Goal: Contribute content: Add original content to the website for others to see

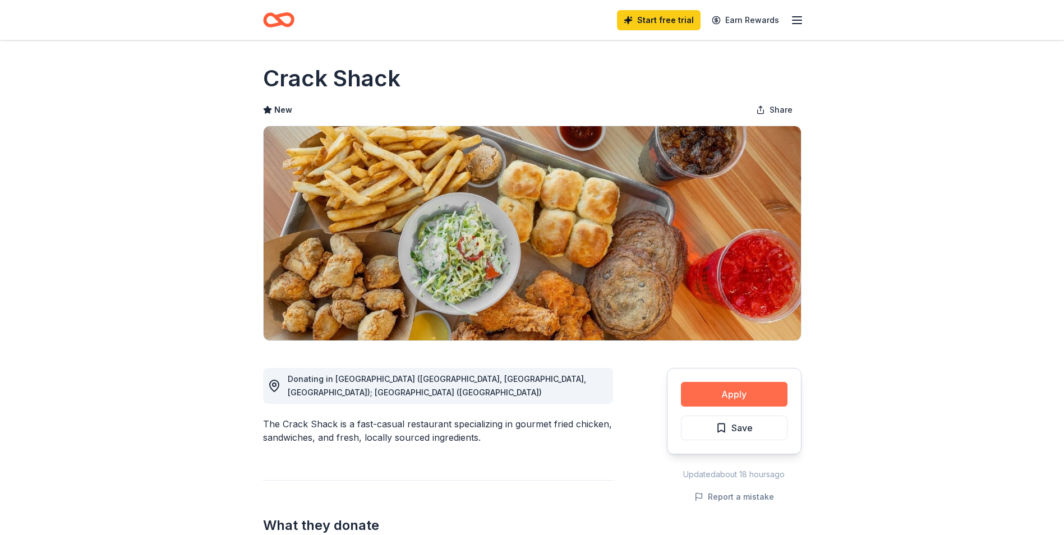
click at [772, 399] on button "Apply" at bounding box center [734, 394] width 107 height 25
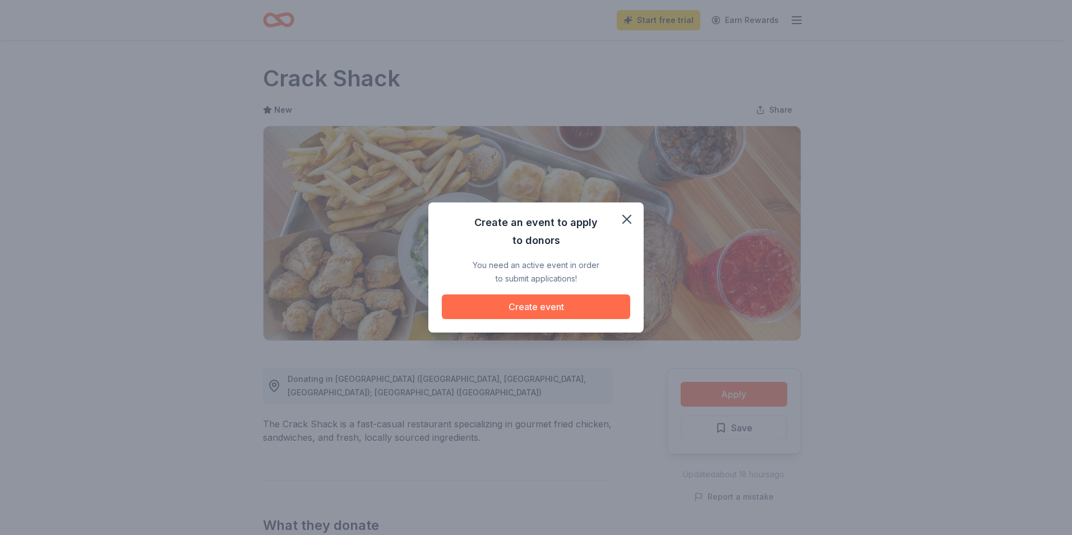
click at [581, 302] on button "Create event" at bounding box center [536, 306] width 188 height 25
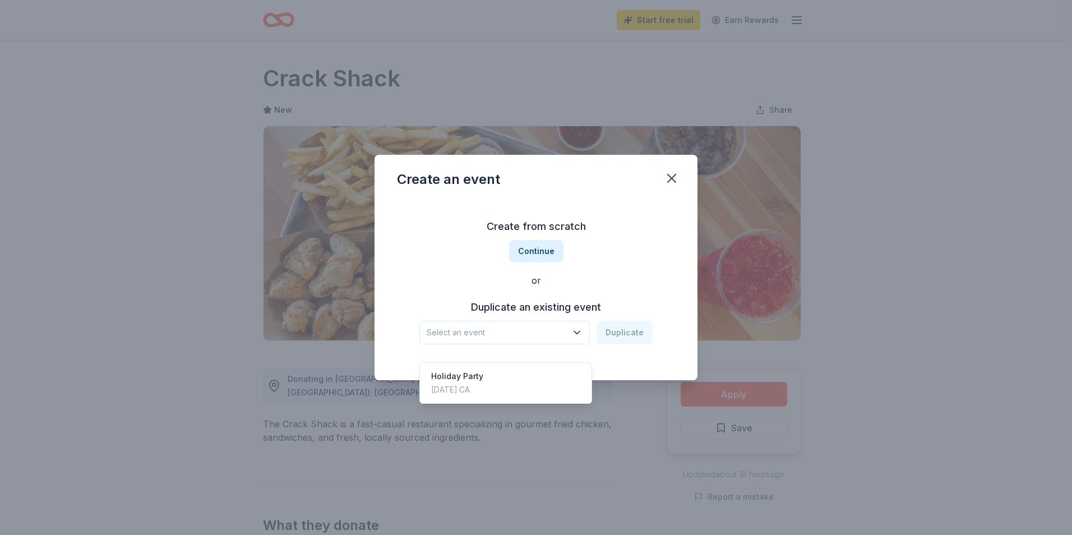
click at [560, 329] on span "Select an event" at bounding box center [497, 332] width 140 height 13
click at [561, 329] on span "Select an event" at bounding box center [497, 332] width 140 height 13
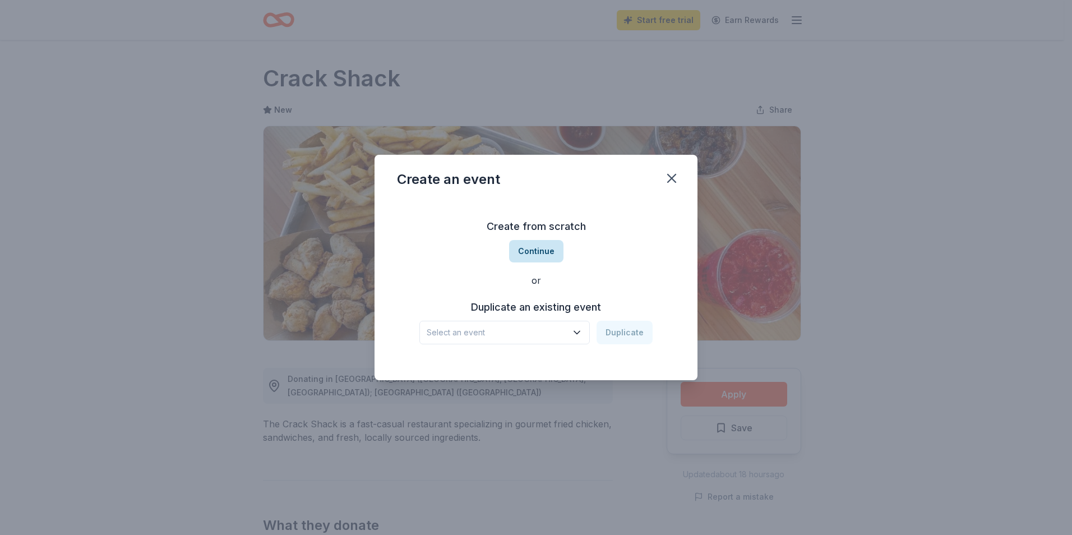
click at [557, 243] on button "Continue" at bounding box center [536, 251] width 54 height 22
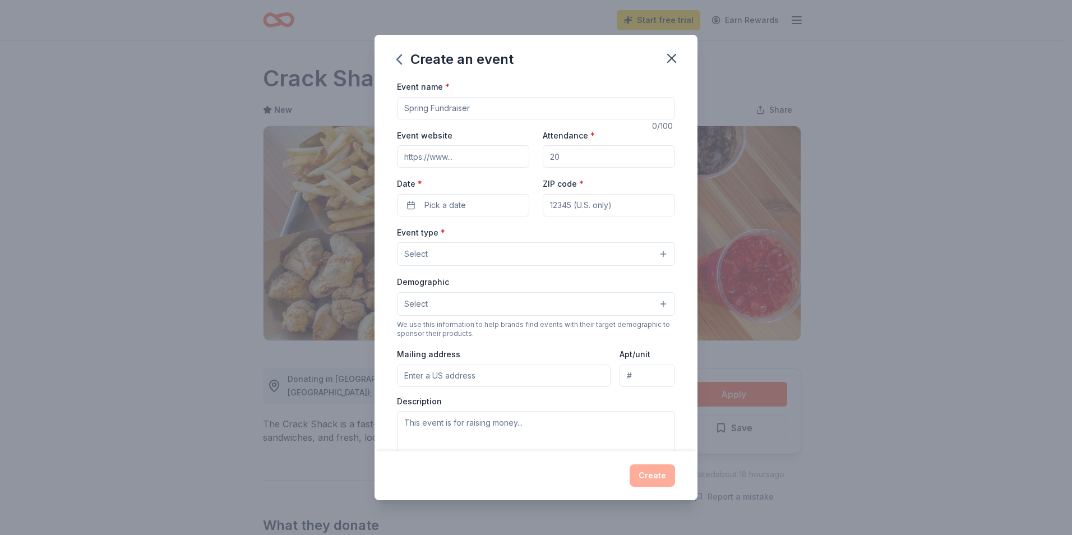
click at [489, 105] on input "Event name *" at bounding box center [536, 108] width 278 height 22
type input "h"
type input "Holiday Party"
click at [615, 165] on input "Attendance *" at bounding box center [609, 156] width 132 height 22
drag, startPoint x: 584, startPoint y: 164, endPoint x: 400, endPoint y: 167, distance: 184.0
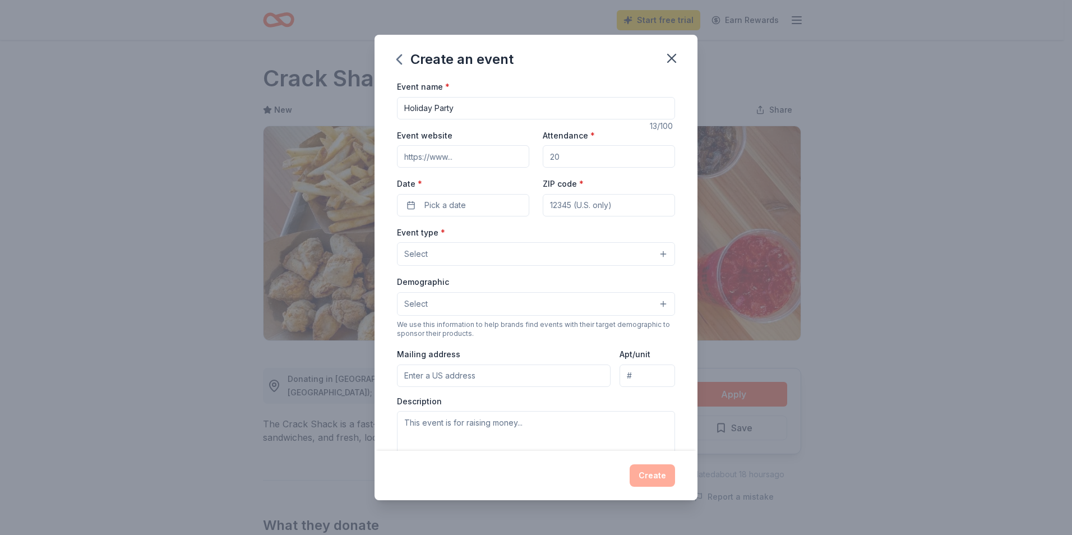
click at [400, 167] on div "Event website Attendance * Date * Pick a date ZIP code *" at bounding box center [536, 172] width 278 height 88
type input "50"
click at [495, 105] on input "Holiday Party" at bounding box center [536, 108] width 278 height 22
type input "Holiday Party For Seniors"
click at [440, 207] on span "Pick a date" at bounding box center [446, 205] width 42 height 13
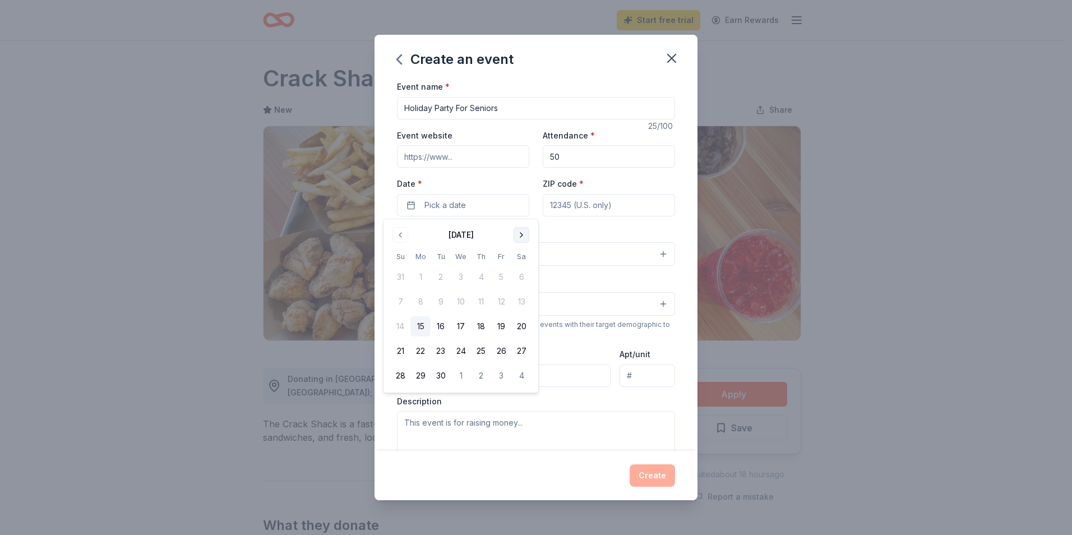
click at [526, 232] on button "Go to next month" at bounding box center [522, 235] width 16 height 16
click at [462, 301] on button "10" at bounding box center [461, 302] width 20 height 20
click at [661, 205] on input "ZIP code *" at bounding box center [609, 205] width 132 height 22
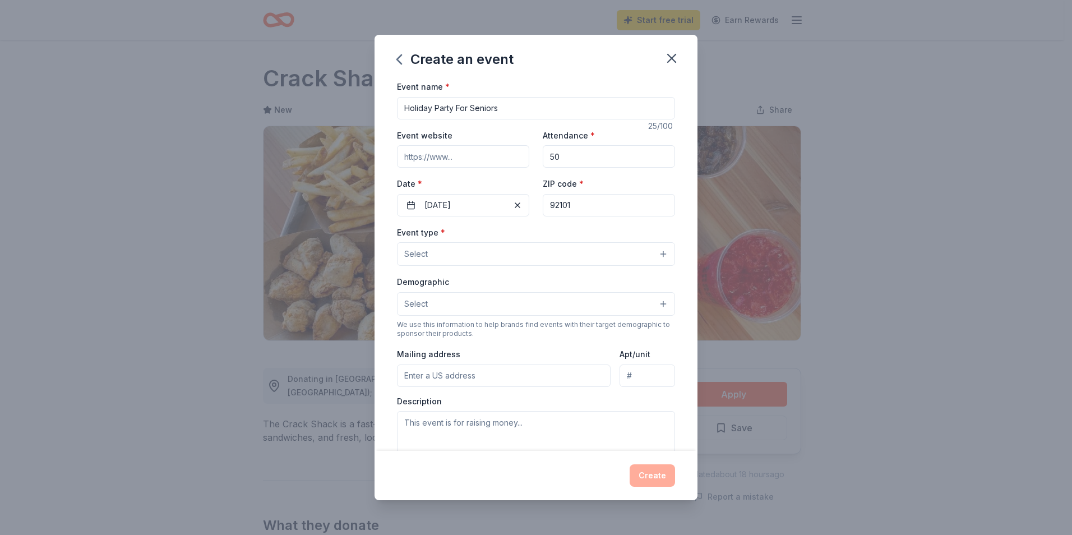
type input "92101"
click at [517, 243] on button "Select" at bounding box center [536, 254] width 278 height 24
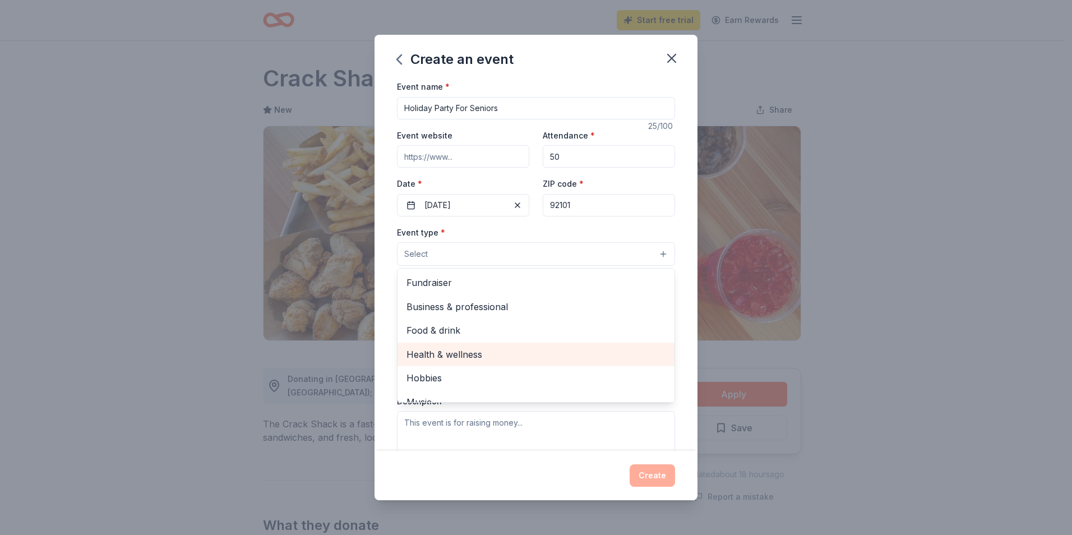
click at [476, 351] on span "Health & wellness" at bounding box center [536, 354] width 259 height 15
click at [570, 234] on div "Event type * Health & wellness Fundraiser Business & professional Food & drink …" at bounding box center [536, 246] width 278 height 42
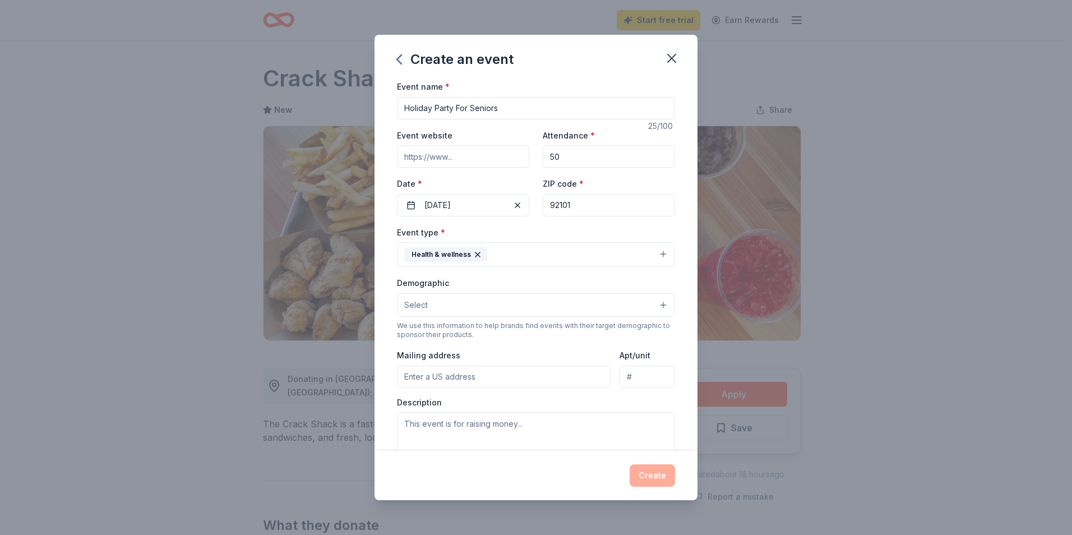
click at [523, 312] on button "Select" at bounding box center [536, 305] width 278 height 24
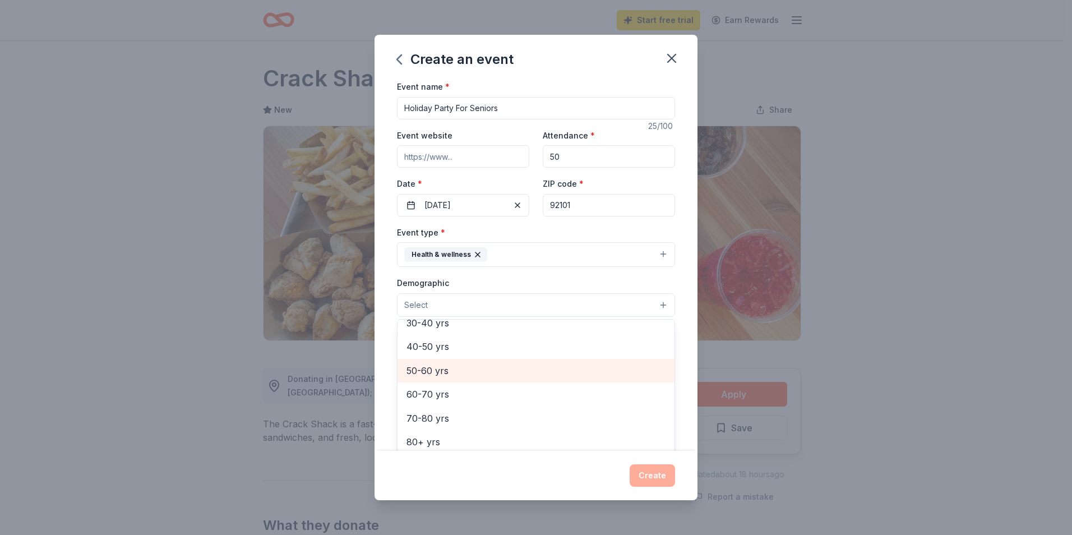
scroll to position [180, 0]
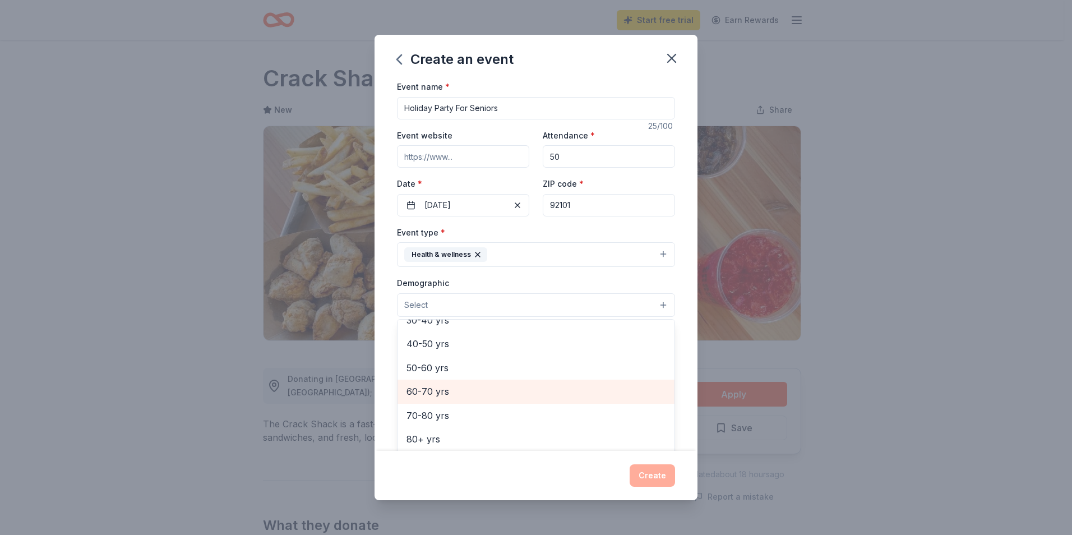
drag, startPoint x: 474, startPoint y: 378, endPoint x: 474, endPoint y: 409, distance: 31.4
click at [474, 409] on div "All genders Mostly men Mostly women All ages 0-10 yrs 10-20 yrs 20-30 yrs 30-40…" at bounding box center [536, 386] width 278 height 135
click at [468, 397] on span "60-70 yrs" at bounding box center [536, 391] width 259 height 15
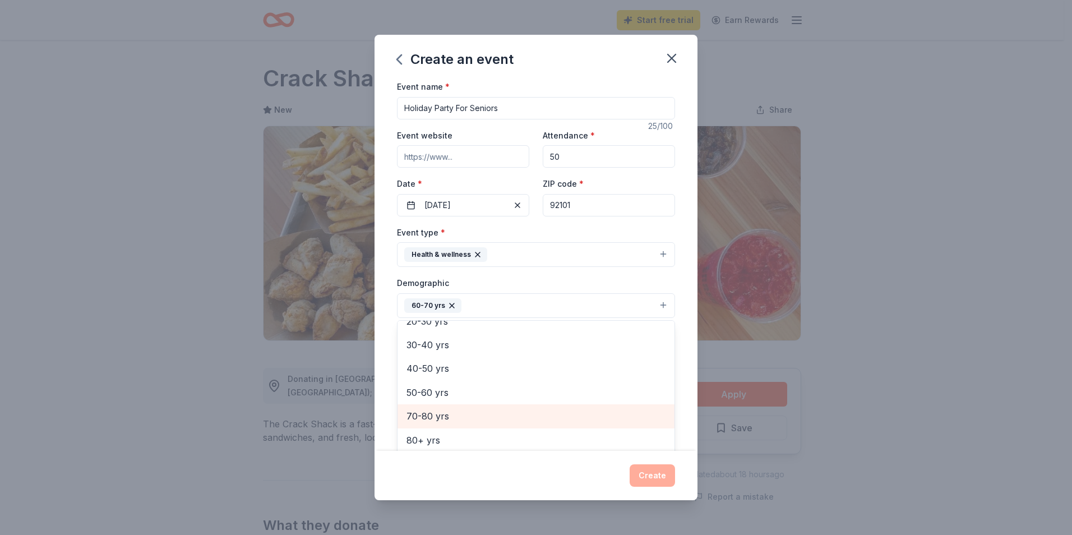
click at [457, 411] on span "70-80 yrs" at bounding box center [536, 416] width 259 height 15
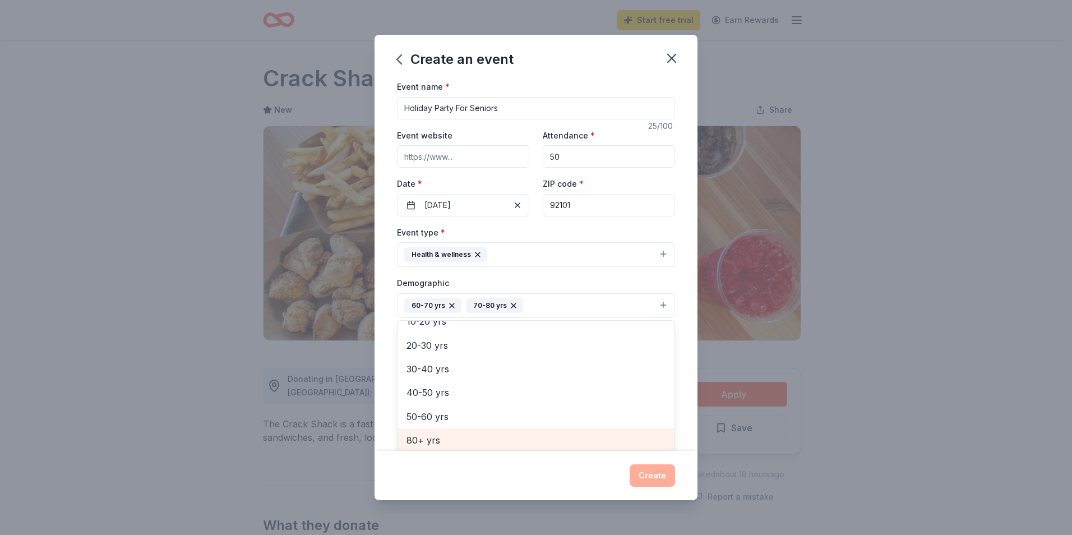
click at [443, 442] on span "80+ yrs" at bounding box center [536, 440] width 259 height 15
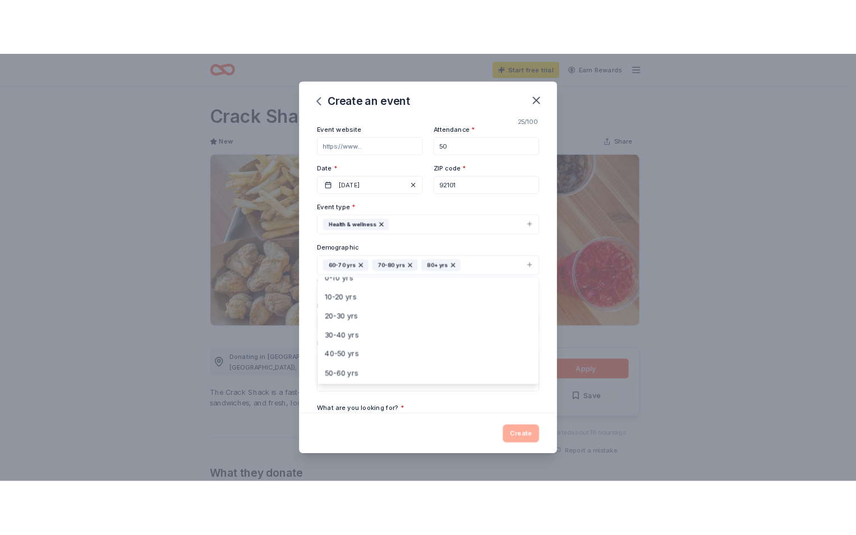
scroll to position [114, 0]
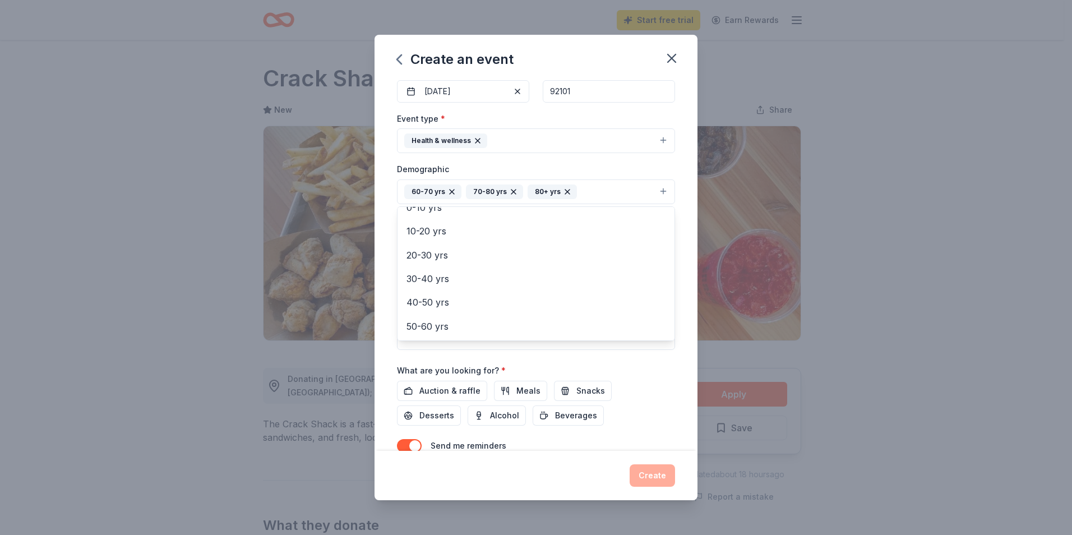
click at [647, 374] on div "Event name * Holiday Party For Seniors 25 /100 Event website Attendance * 50 Da…" at bounding box center [536, 226] width 278 height 521
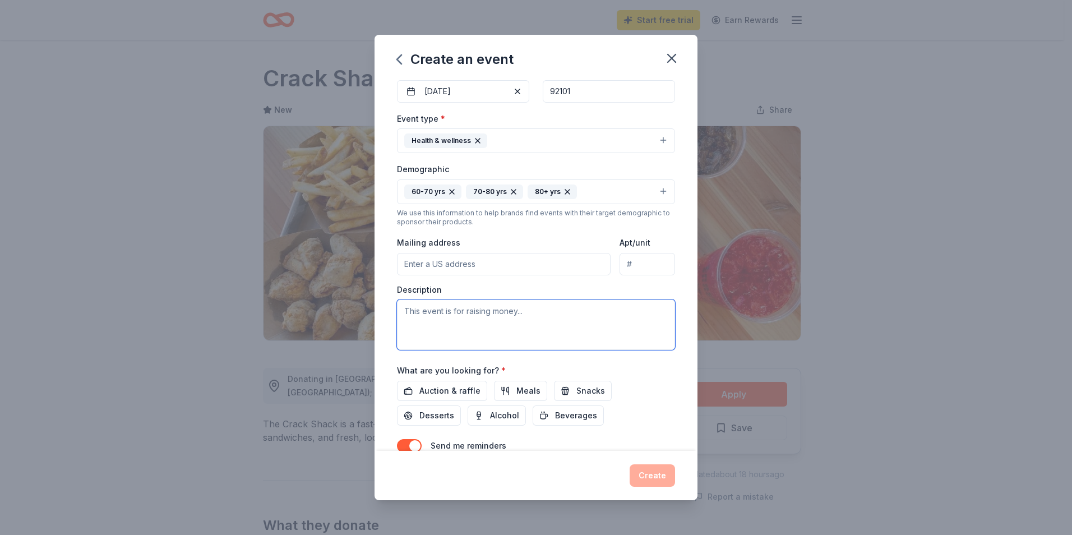
click at [513, 327] on textarea at bounding box center [536, 325] width 278 height 50
click at [521, 268] on input "Mailing address" at bounding box center [504, 264] width 214 height 22
type input "928 BROADWAY"
type input "SAN DIEGO, CA 92101"
click at [487, 309] on textarea at bounding box center [536, 325] width 278 height 50
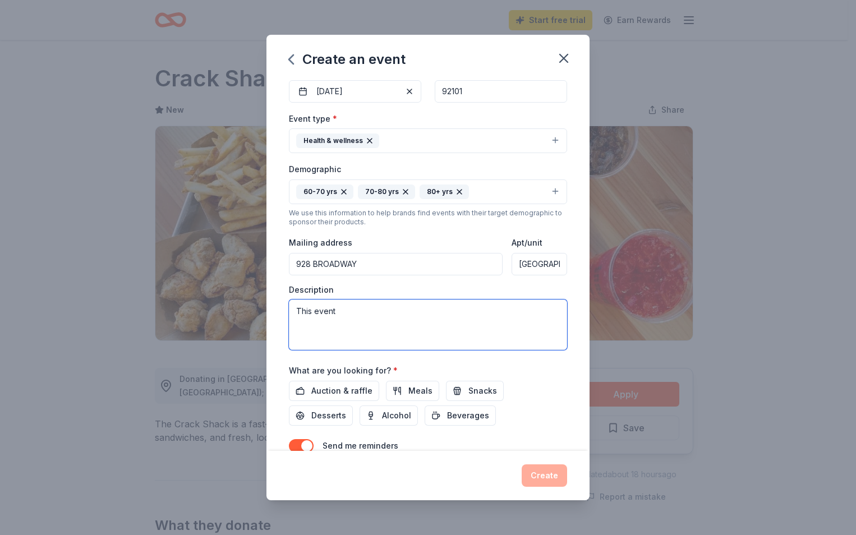
drag, startPoint x: 381, startPoint y: 317, endPoint x: 251, endPoint y: 303, distance: 131.4
click at [251, 303] on div "Create an event Event name * Holiday Party For Seniors 25 /100 Event website At…" at bounding box center [428, 267] width 856 height 535
paste textarea "e Community Research Foundation's Senior IMPACT Program will host its Holiday C…"
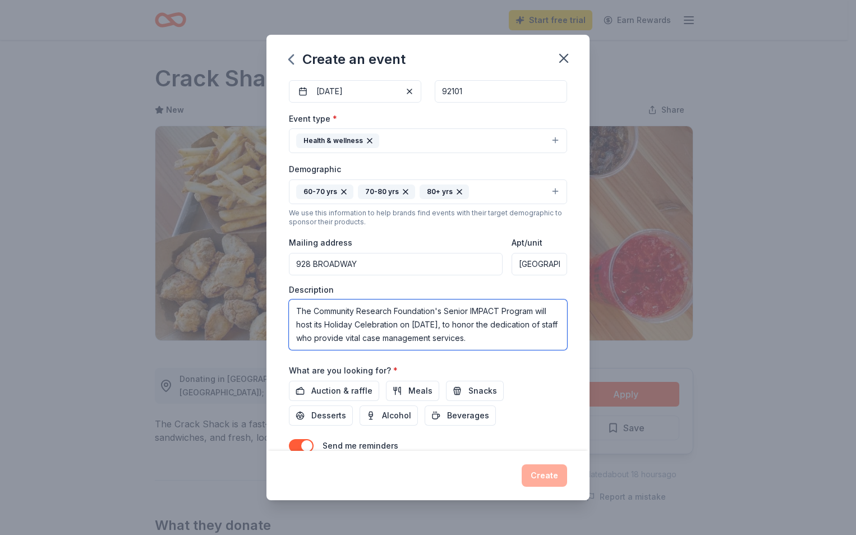
click at [484, 321] on textarea "The Community Research Foundation's Senior IMPACT Program will host its Holiday…" at bounding box center [428, 325] width 278 height 50
click at [360, 337] on textarea "The Community Research Foundation's Senior IMPACT Program will host its Holiday…" at bounding box center [428, 325] width 278 height 50
click at [365, 339] on textarea "The Community Research Foundation's Senior IMPACT Program will host its Holiday…" at bounding box center [428, 325] width 278 height 50
click at [554, 339] on textarea "The Community Research Foundation's Senior IMPACT Program will host its Holiday…" at bounding box center [428, 325] width 278 height 50
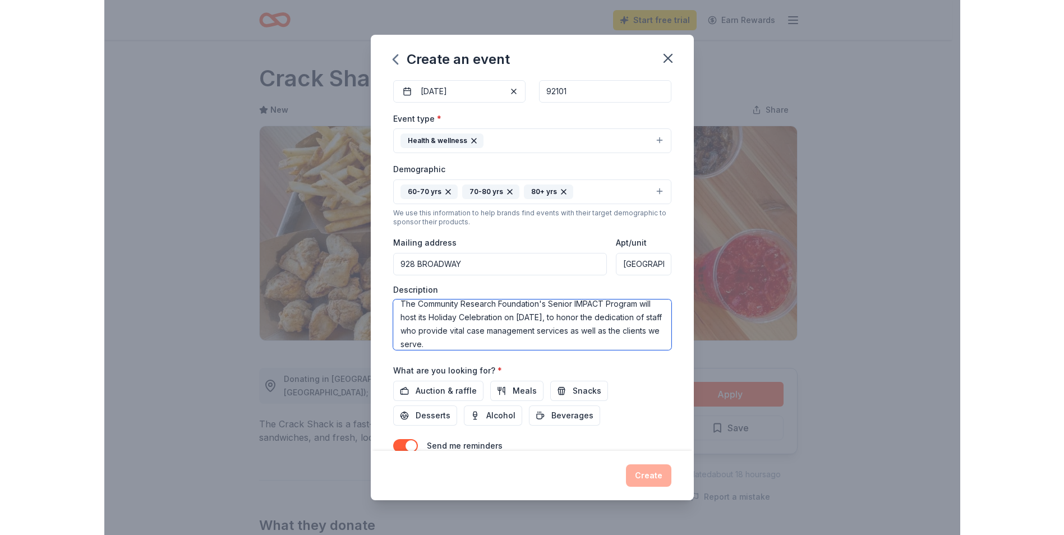
scroll to position [167, 0]
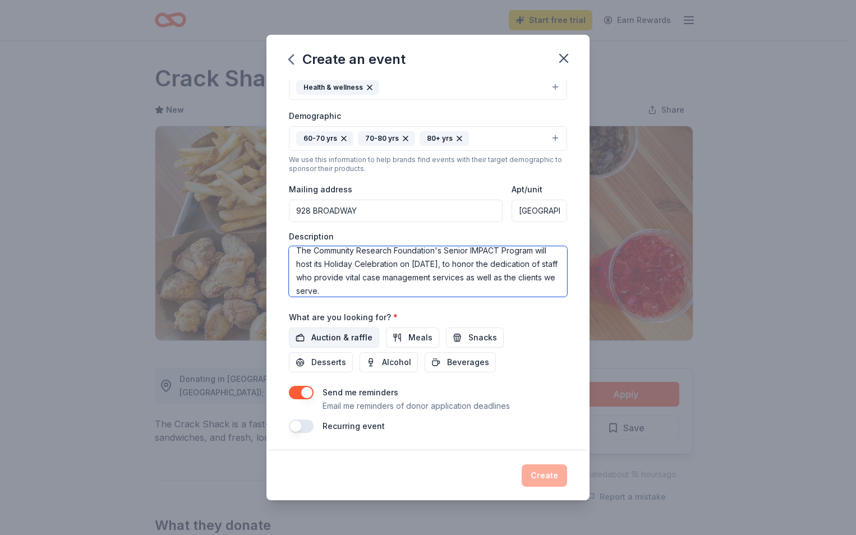
type textarea "The Community Research Foundation's Senior IMPACT Program will host its Holiday…"
click at [339, 334] on span "Auction & raffle" at bounding box center [341, 337] width 61 height 13
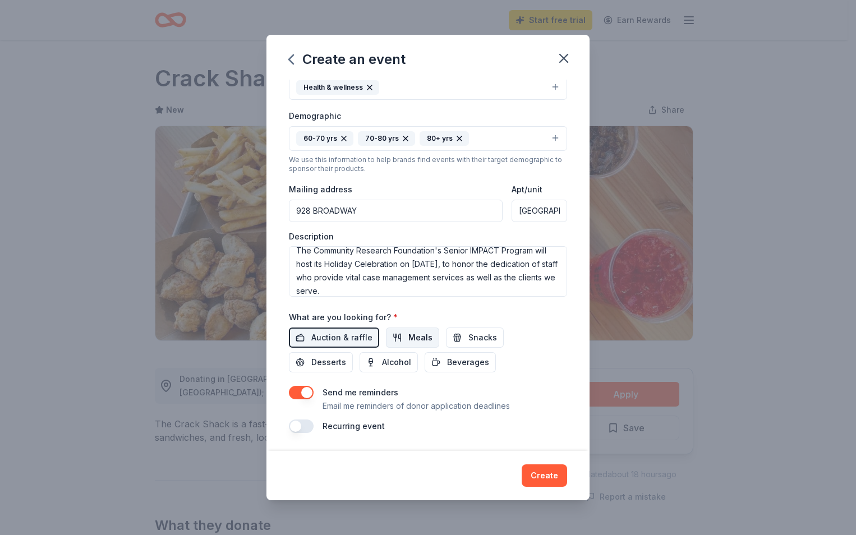
click at [413, 338] on span "Meals" at bounding box center [420, 337] width 24 height 13
click at [545, 475] on button "Create" at bounding box center [544, 475] width 45 height 22
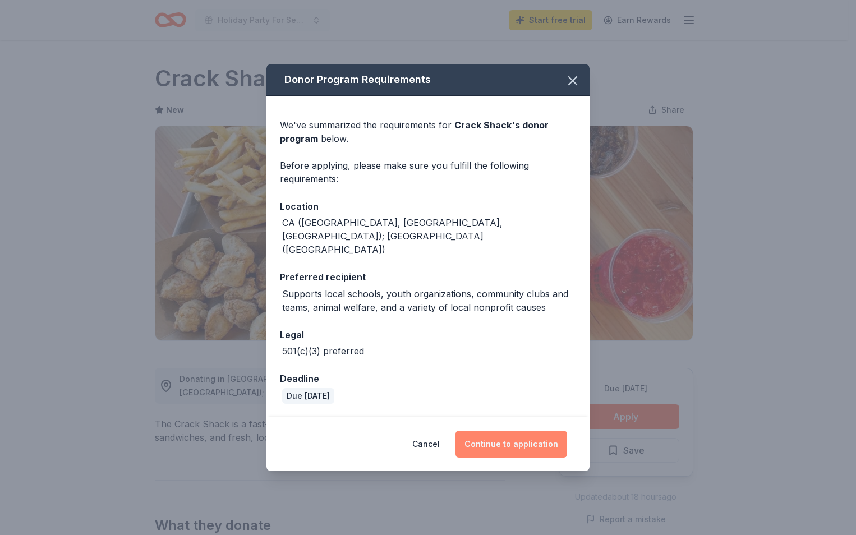
click at [510, 431] on button "Continue to application" at bounding box center [511, 444] width 112 height 27
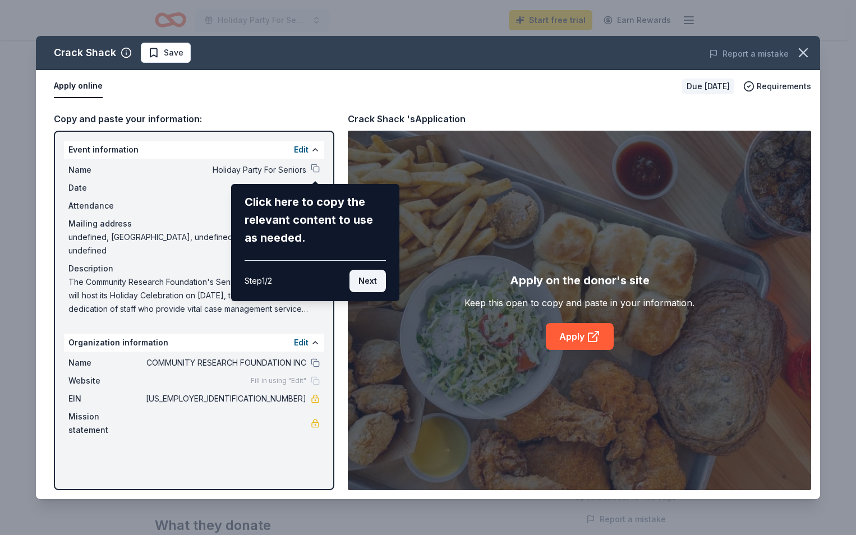
click at [366, 285] on button "Next" at bounding box center [367, 281] width 36 height 22
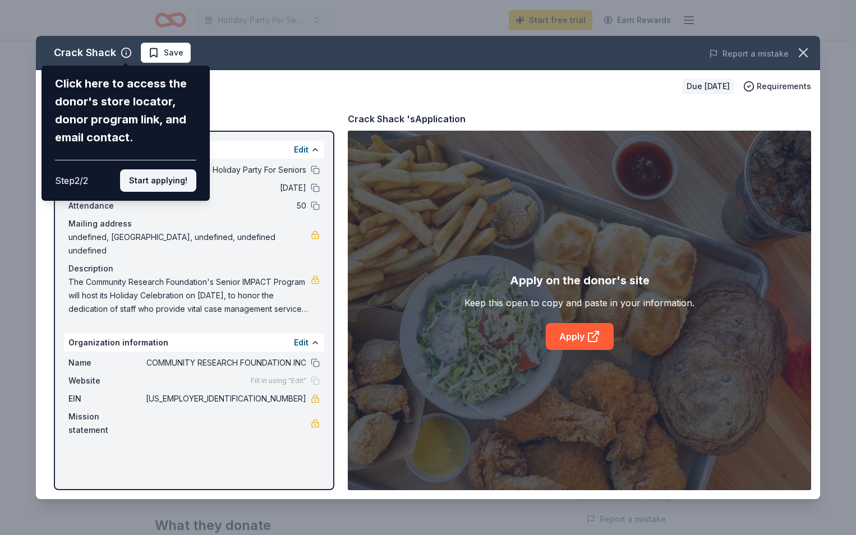
click at [186, 190] on button "Start applying!" at bounding box center [158, 180] width 76 height 22
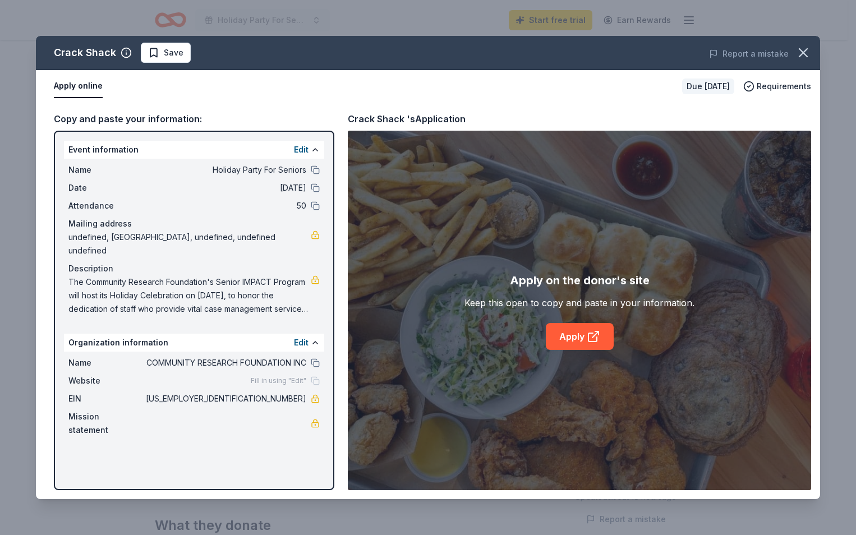
click at [555, 338] on link "Apply" at bounding box center [580, 336] width 68 height 27
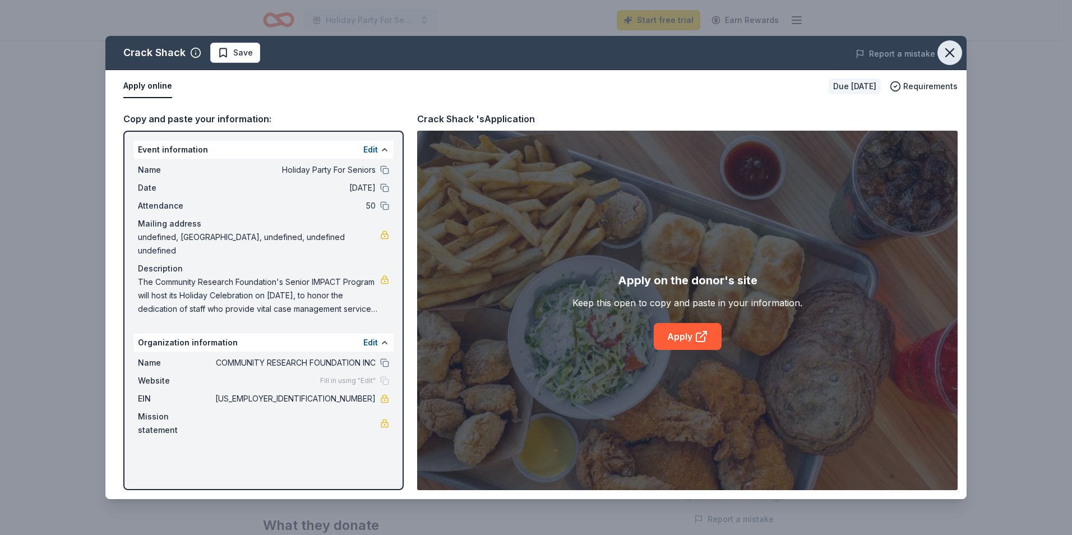
click at [956, 49] on icon "button" at bounding box center [950, 53] width 16 height 16
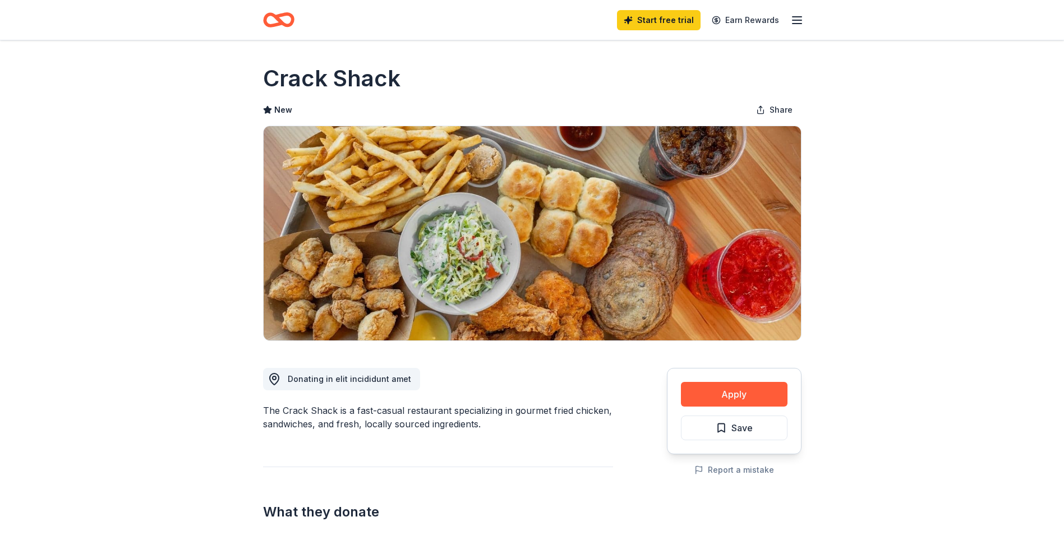
click at [279, 20] on icon "Home" at bounding box center [283, 19] width 17 height 11
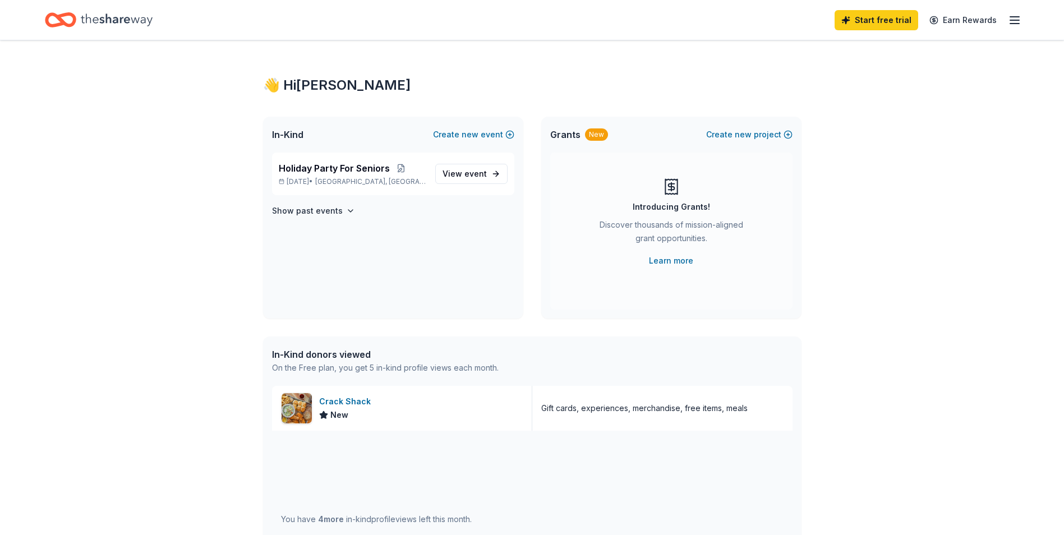
click at [1013, 21] on icon "button" at bounding box center [1014, 19] width 13 height 13
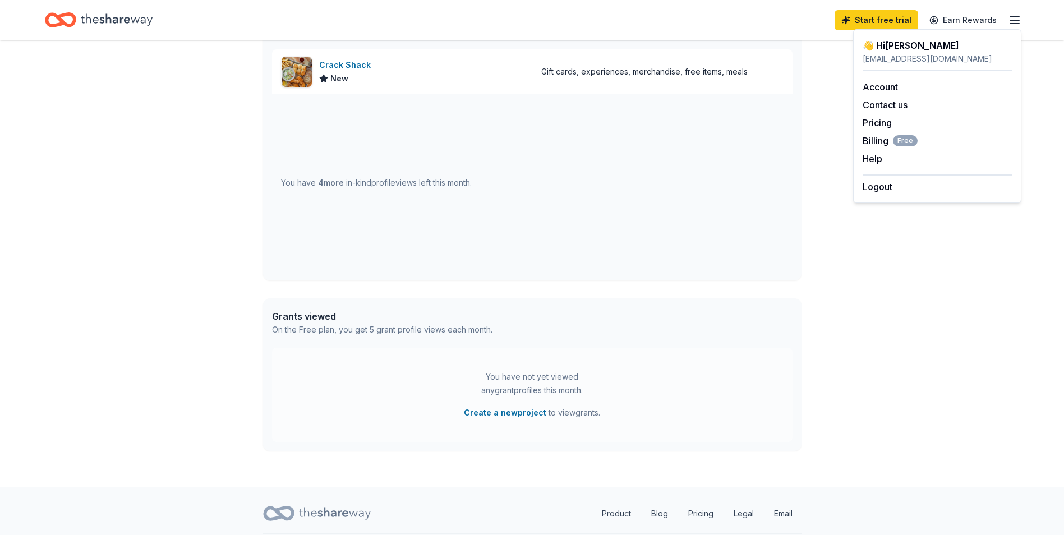
scroll to position [369, 0]
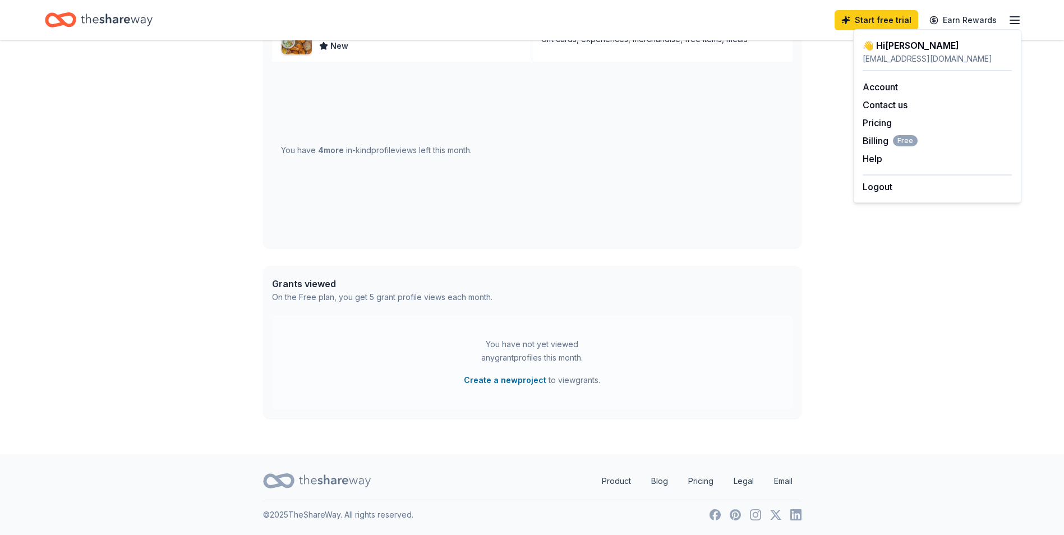
click at [107, 13] on icon "Home" at bounding box center [117, 19] width 72 height 23
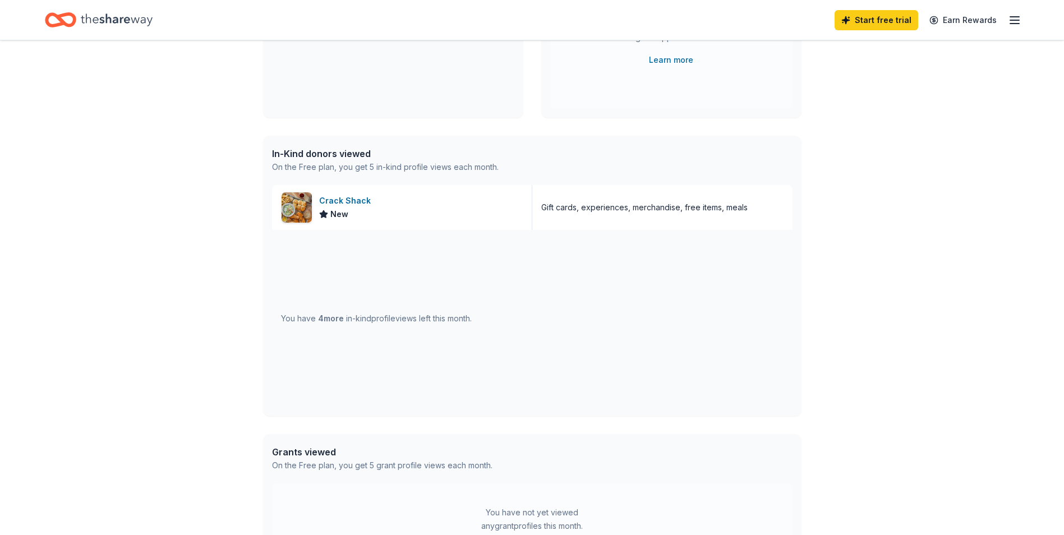
scroll to position [0, 0]
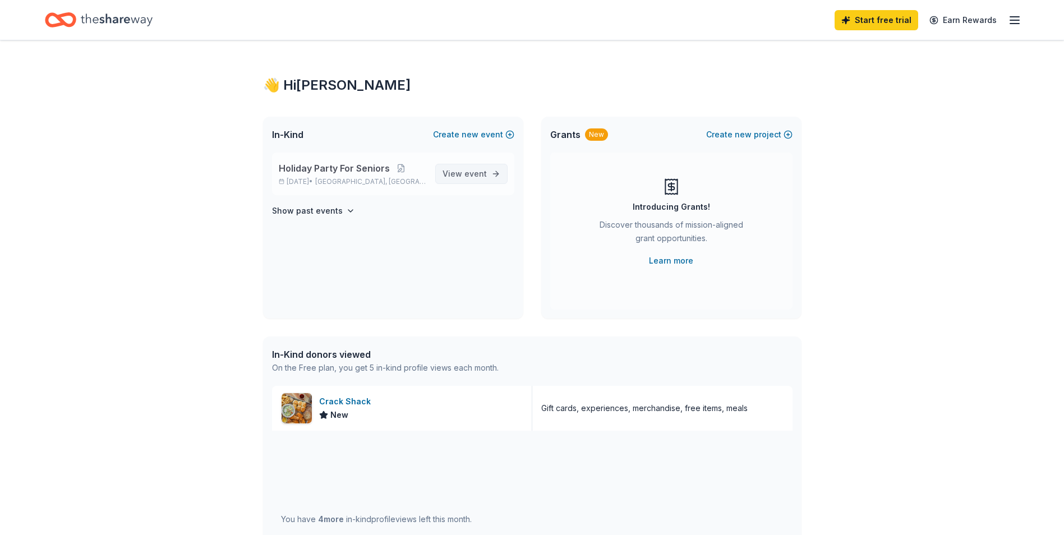
click at [466, 175] on span "event" at bounding box center [475, 174] width 22 height 10
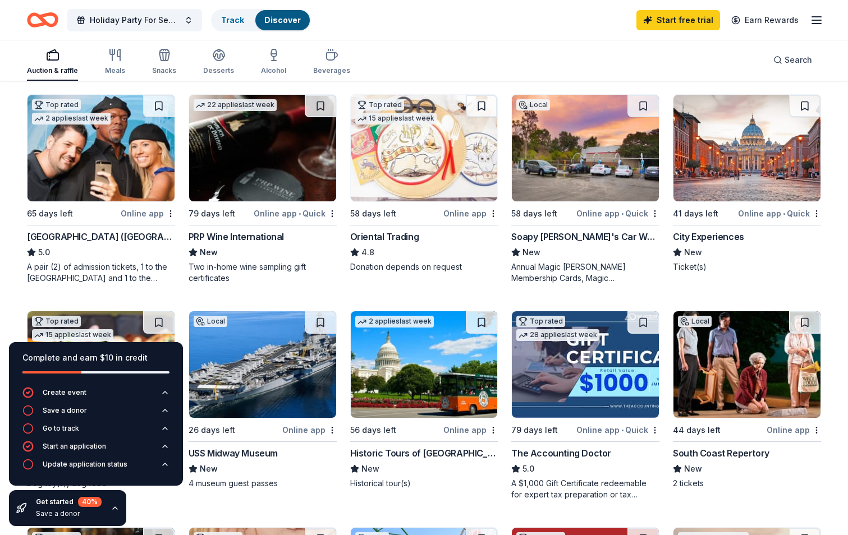
scroll to position [168, 0]
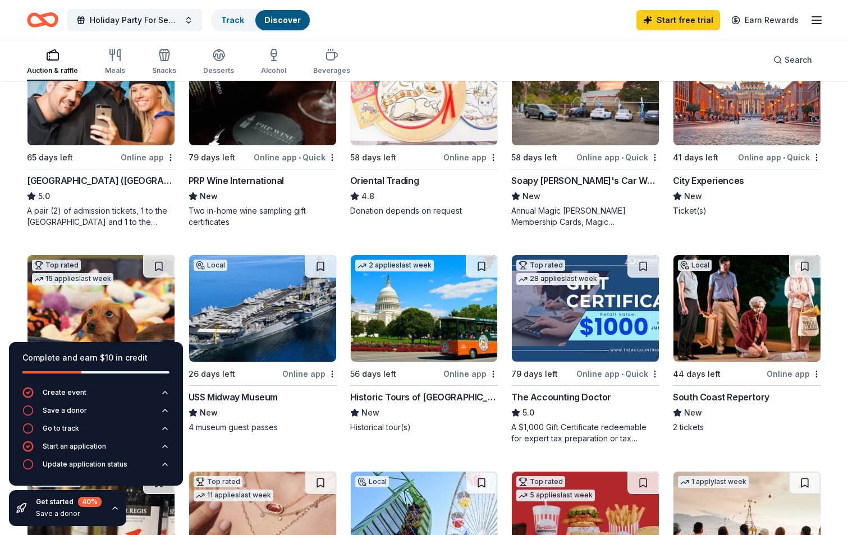
click at [420, 342] on img at bounding box center [424, 308] width 147 height 107
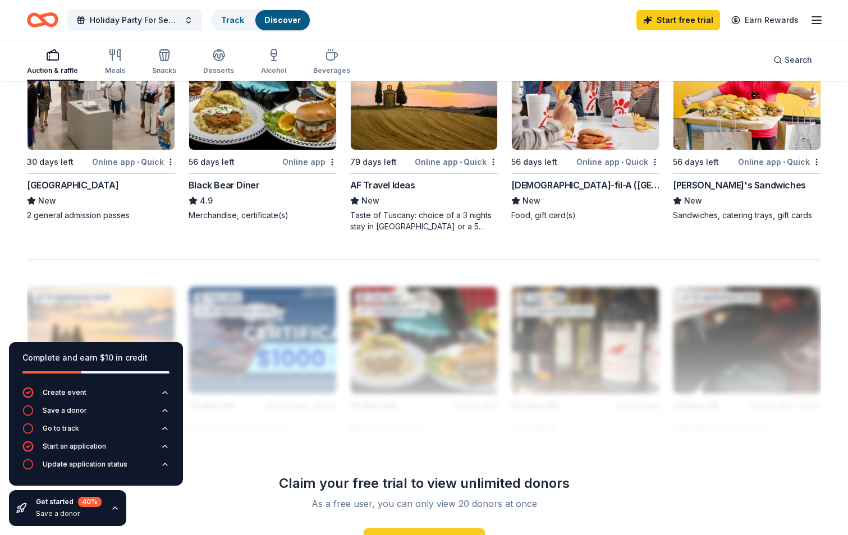
scroll to position [785, 0]
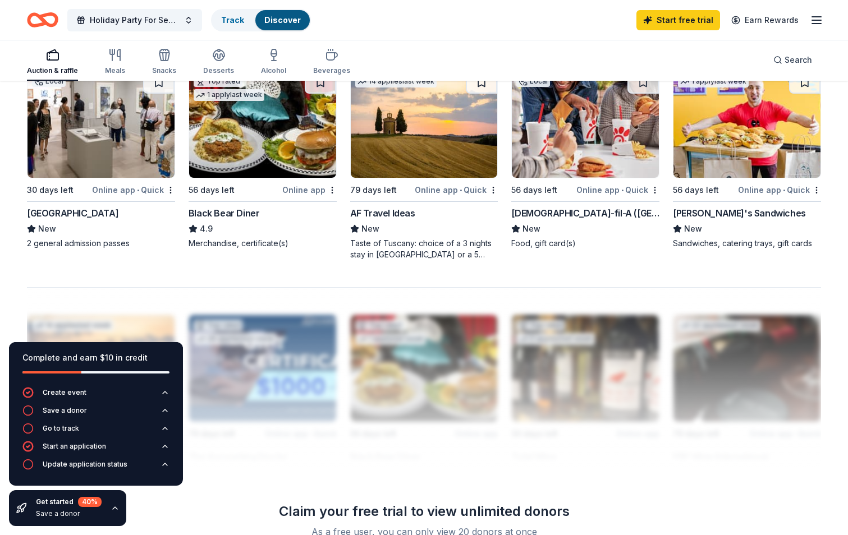
click at [703, 218] on div "[PERSON_NAME]'s Sandwiches" at bounding box center [739, 212] width 133 height 13
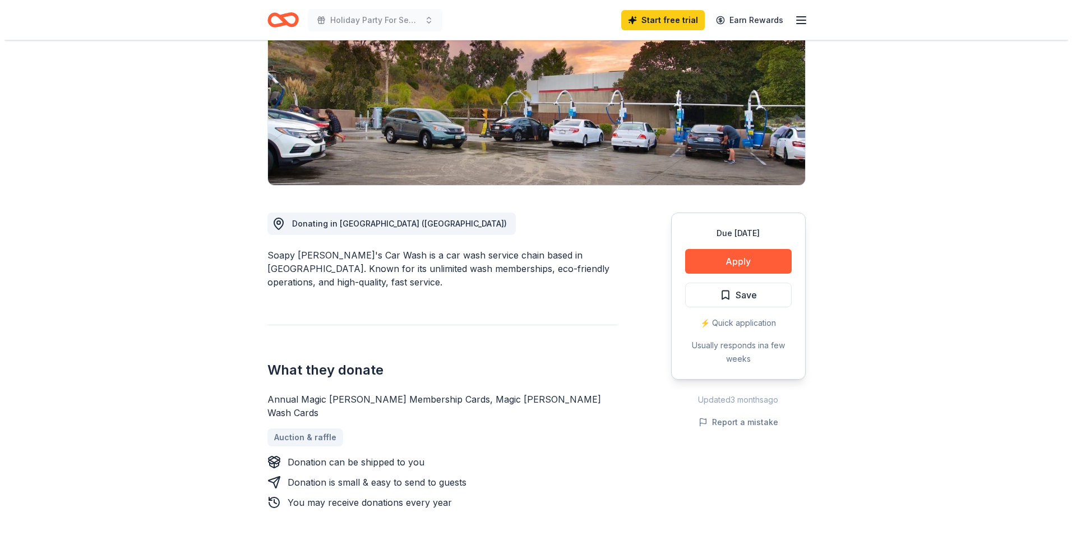
scroll to position [168, 0]
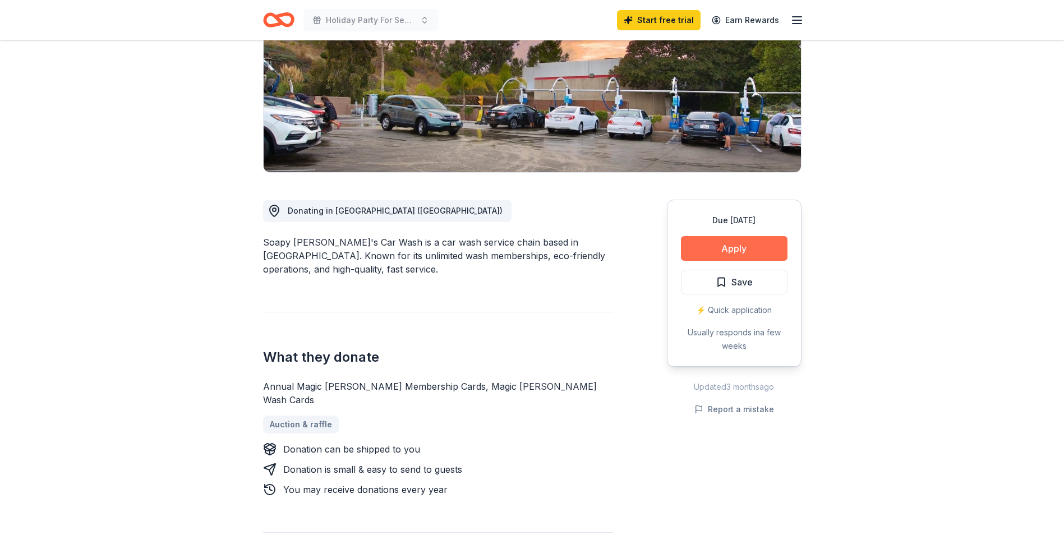
click at [716, 251] on button "Apply" at bounding box center [734, 248] width 107 height 25
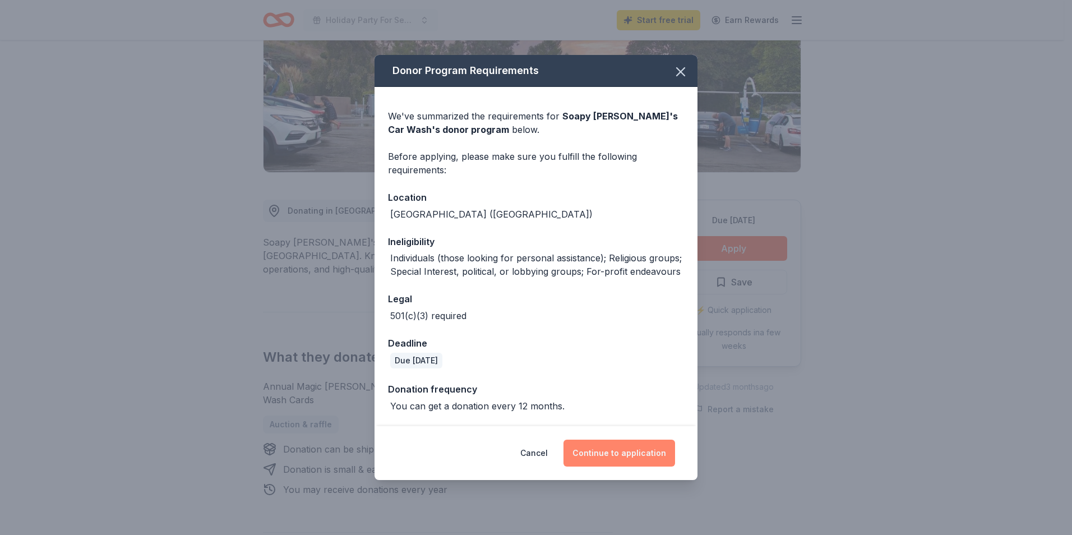
click at [624, 445] on button "Continue to application" at bounding box center [620, 453] width 112 height 27
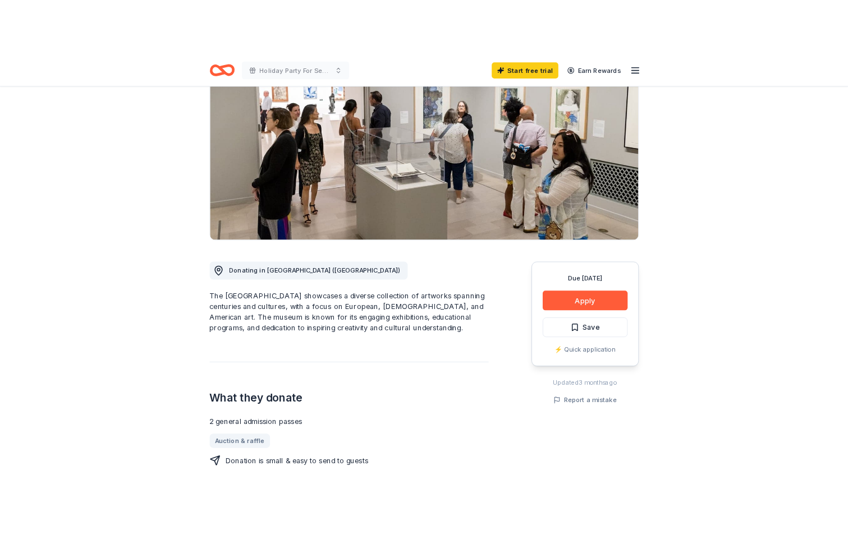
scroll to position [112, 0]
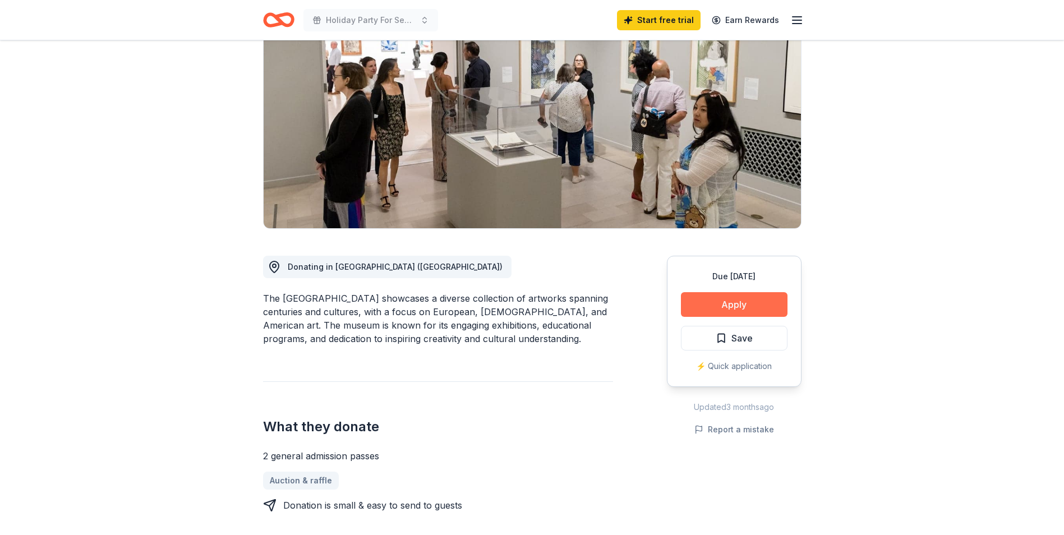
click at [754, 301] on button "Apply" at bounding box center [734, 304] width 107 height 25
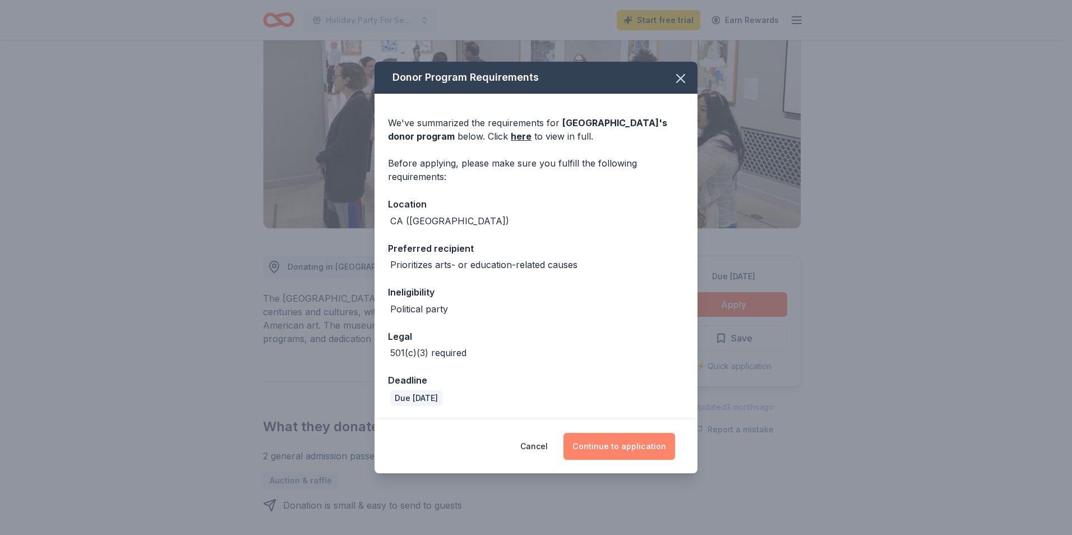
click at [606, 443] on button "Continue to application" at bounding box center [620, 446] width 112 height 27
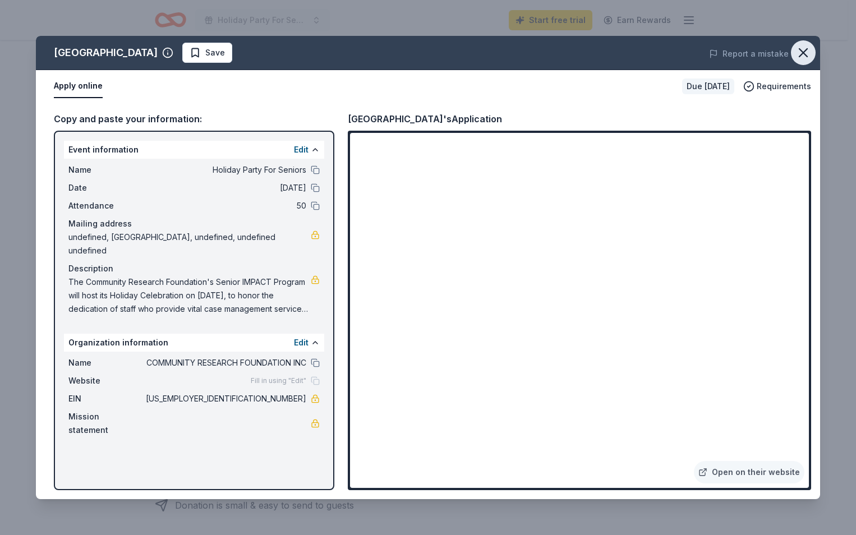
click at [794, 57] on button "button" at bounding box center [803, 52] width 25 height 25
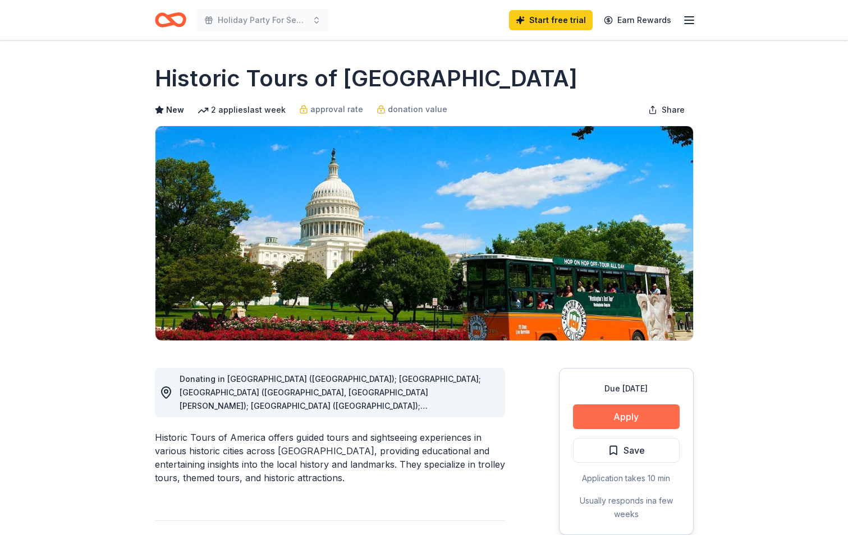
click at [628, 411] on button "Apply" at bounding box center [626, 416] width 107 height 25
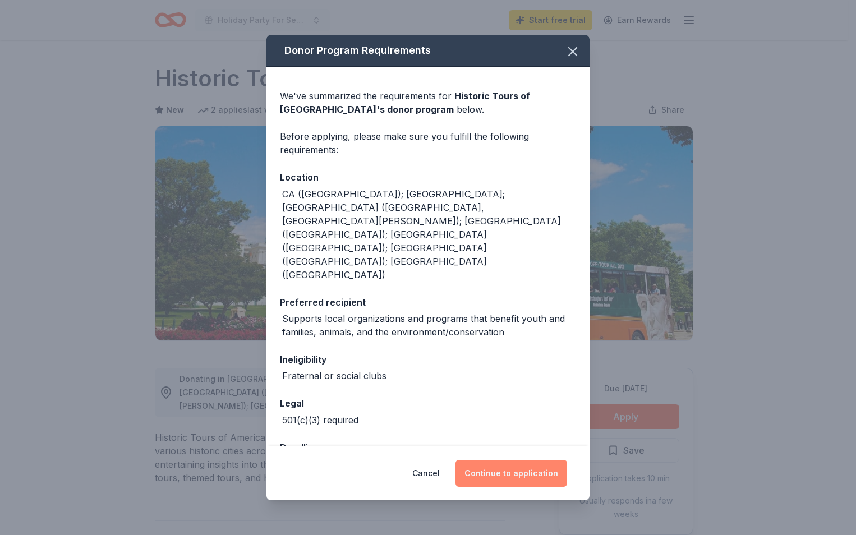
click at [507, 469] on button "Continue to application" at bounding box center [511, 473] width 112 height 27
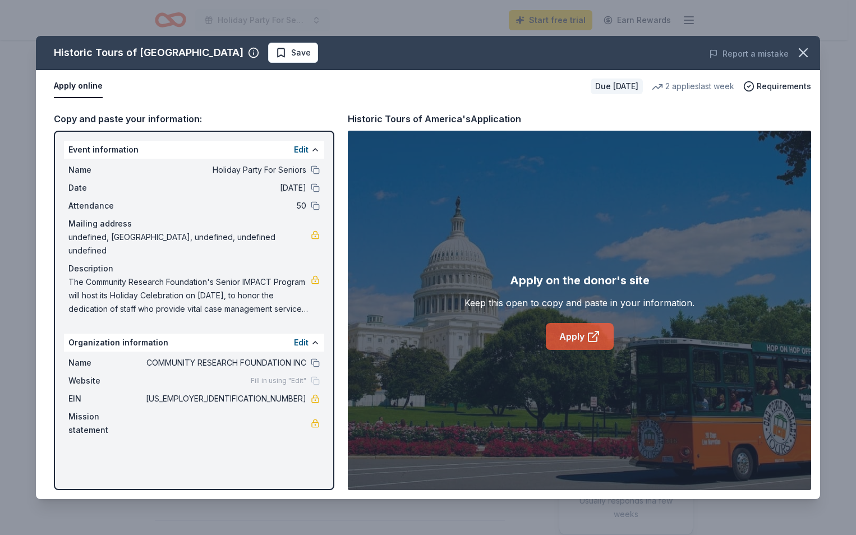
click at [551, 334] on link "Apply" at bounding box center [580, 336] width 68 height 27
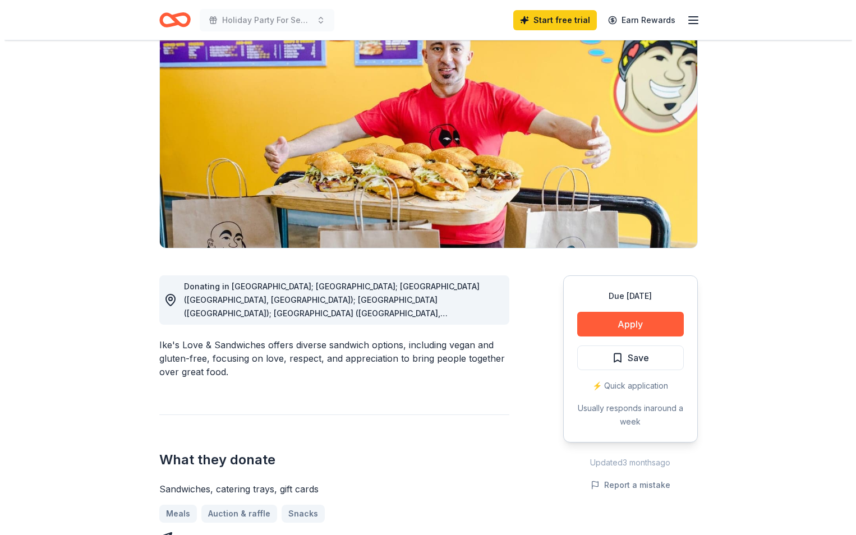
scroll to position [112, 0]
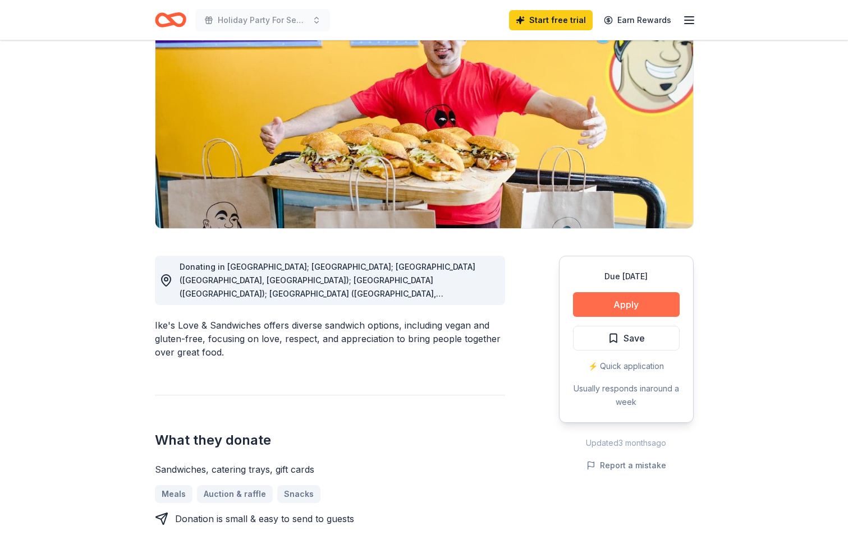
click at [607, 312] on button "Apply" at bounding box center [626, 304] width 107 height 25
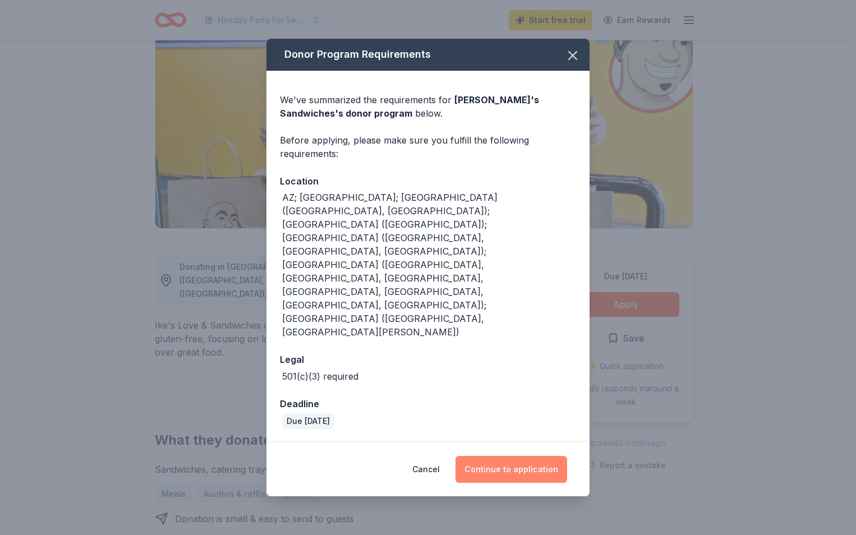
click at [505, 456] on button "Continue to application" at bounding box center [511, 469] width 112 height 27
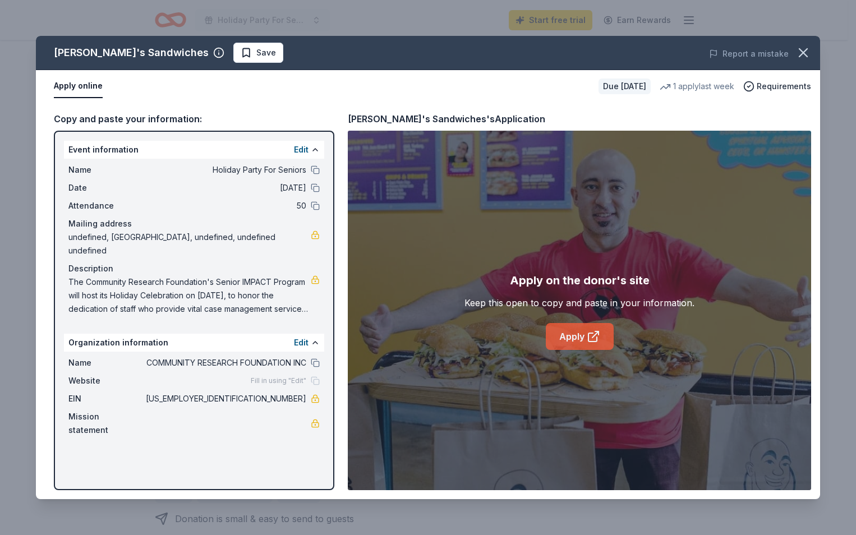
click at [554, 340] on link "Apply" at bounding box center [580, 336] width 68 height 27
